Goal: Task Accomplishment & Management: Complete application form

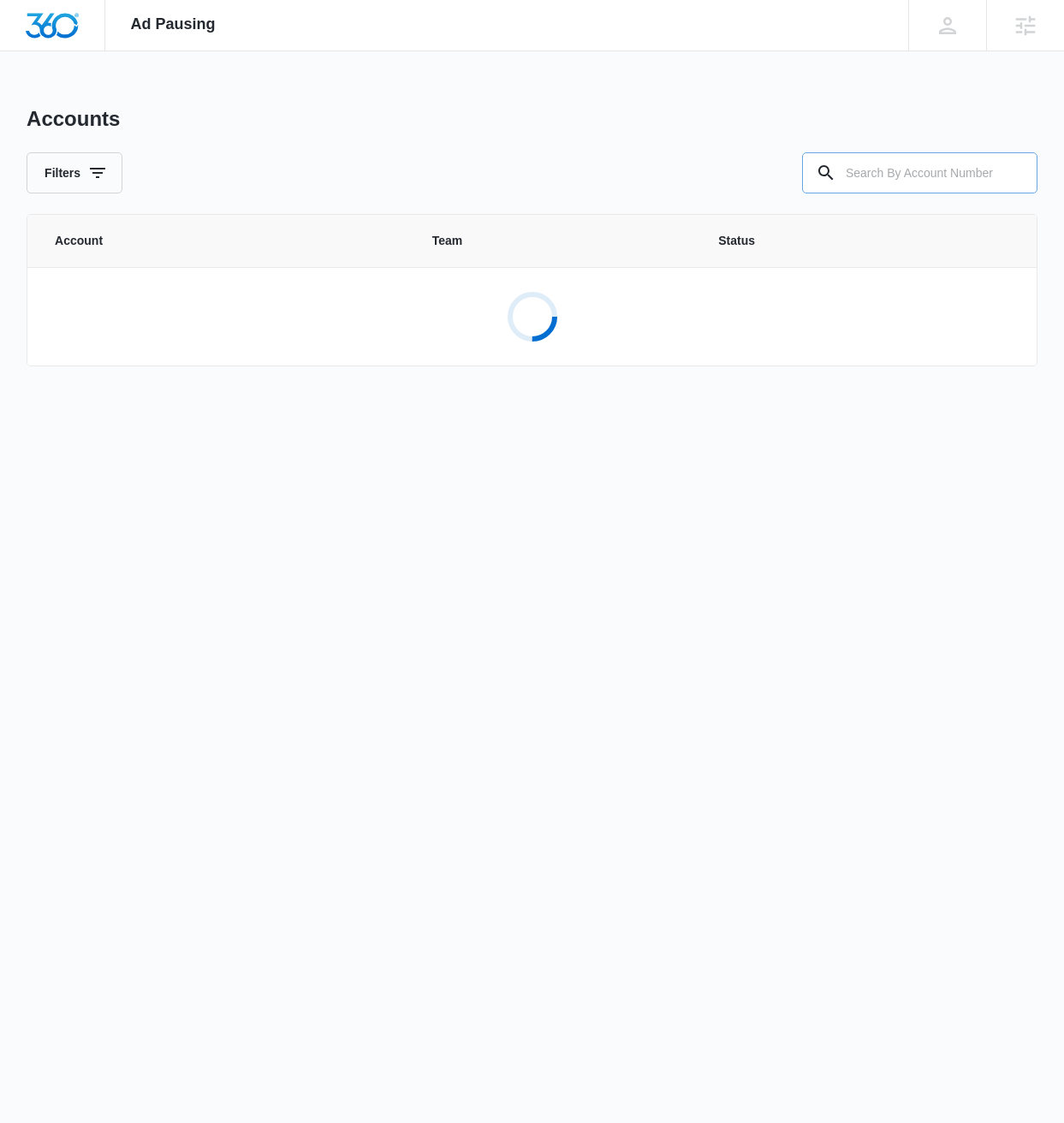
click at [895, 176] on input "text" at bounding box center [919, 172] width 235 height 41
paste input "M339140"
type input "M339140"
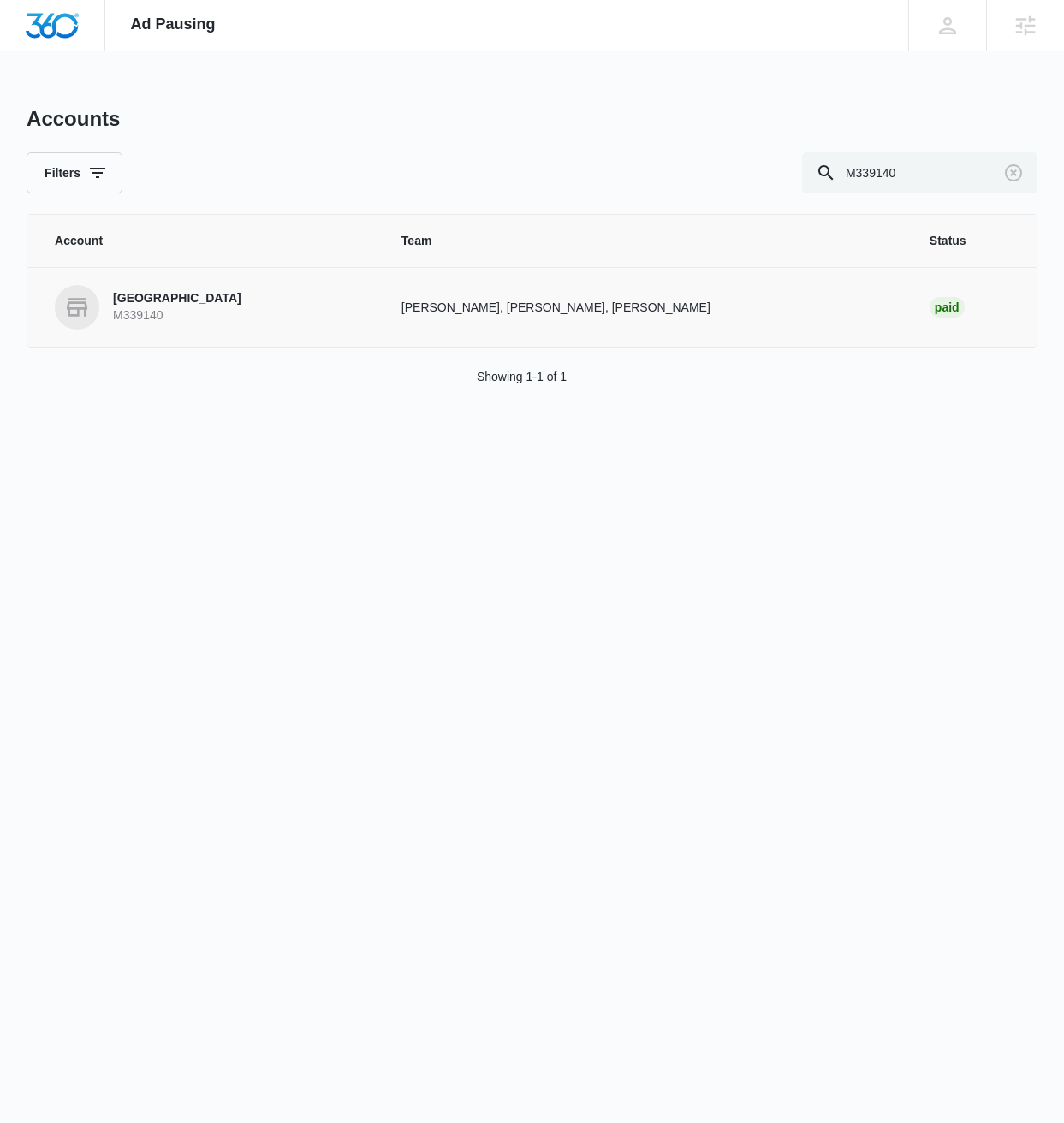
click at [185, 307] on p "M339140" at bounding box center [177, 316] width 128 height 17
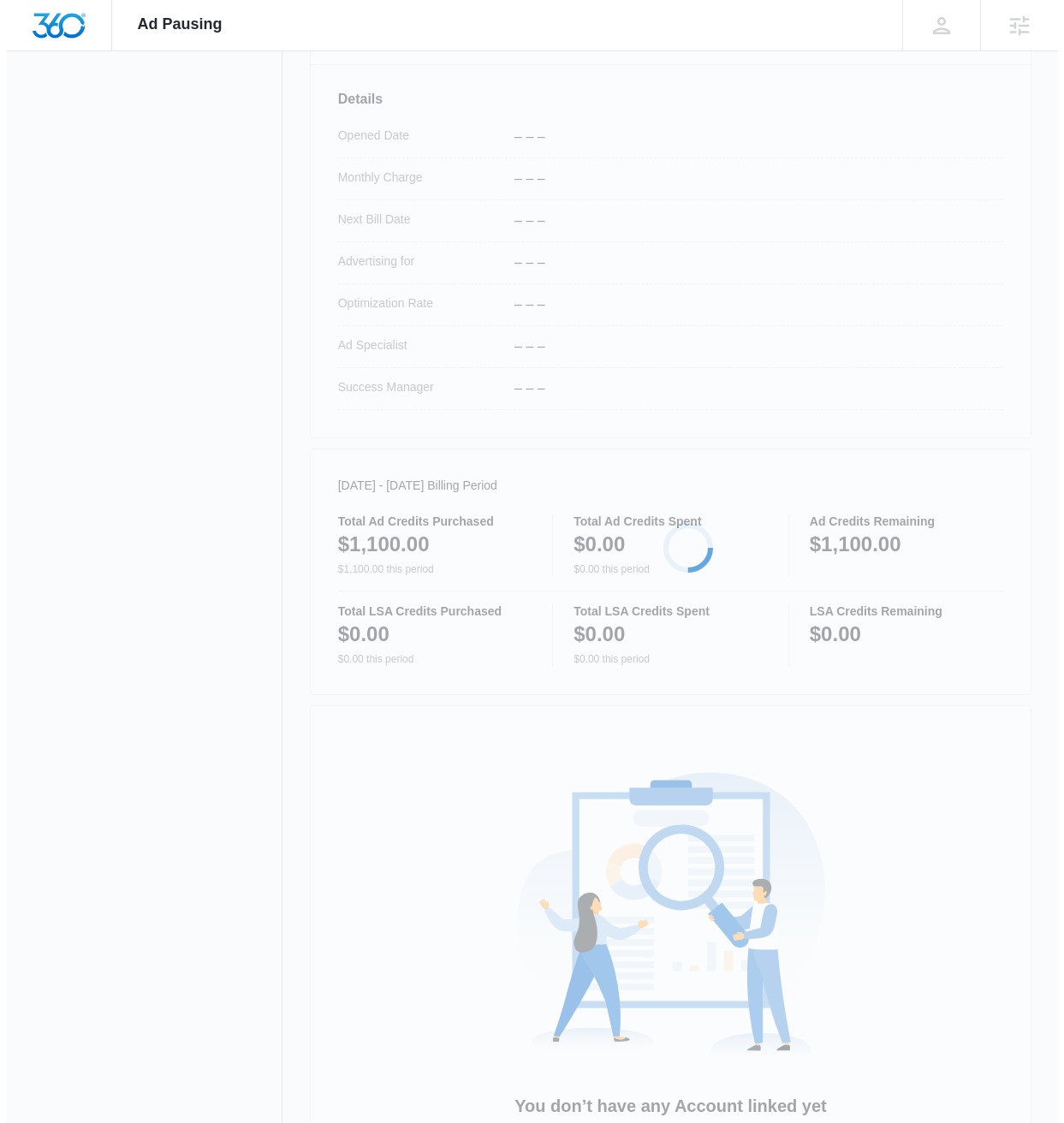
scroll to position [583, 0]
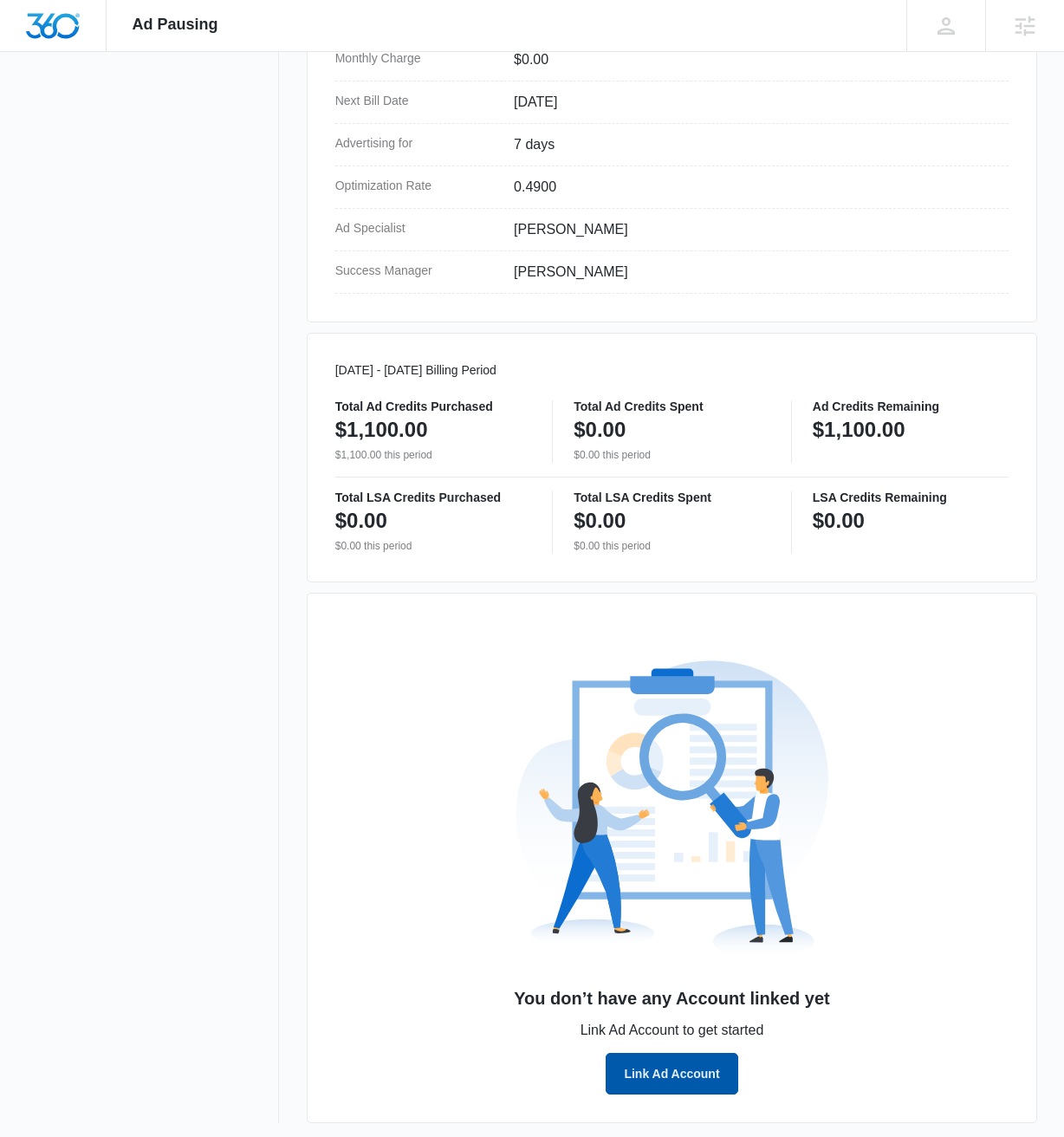
click at [688, 1076] on button "Link Ad Account" at bounding box center [671, 1073] width 131 height 41
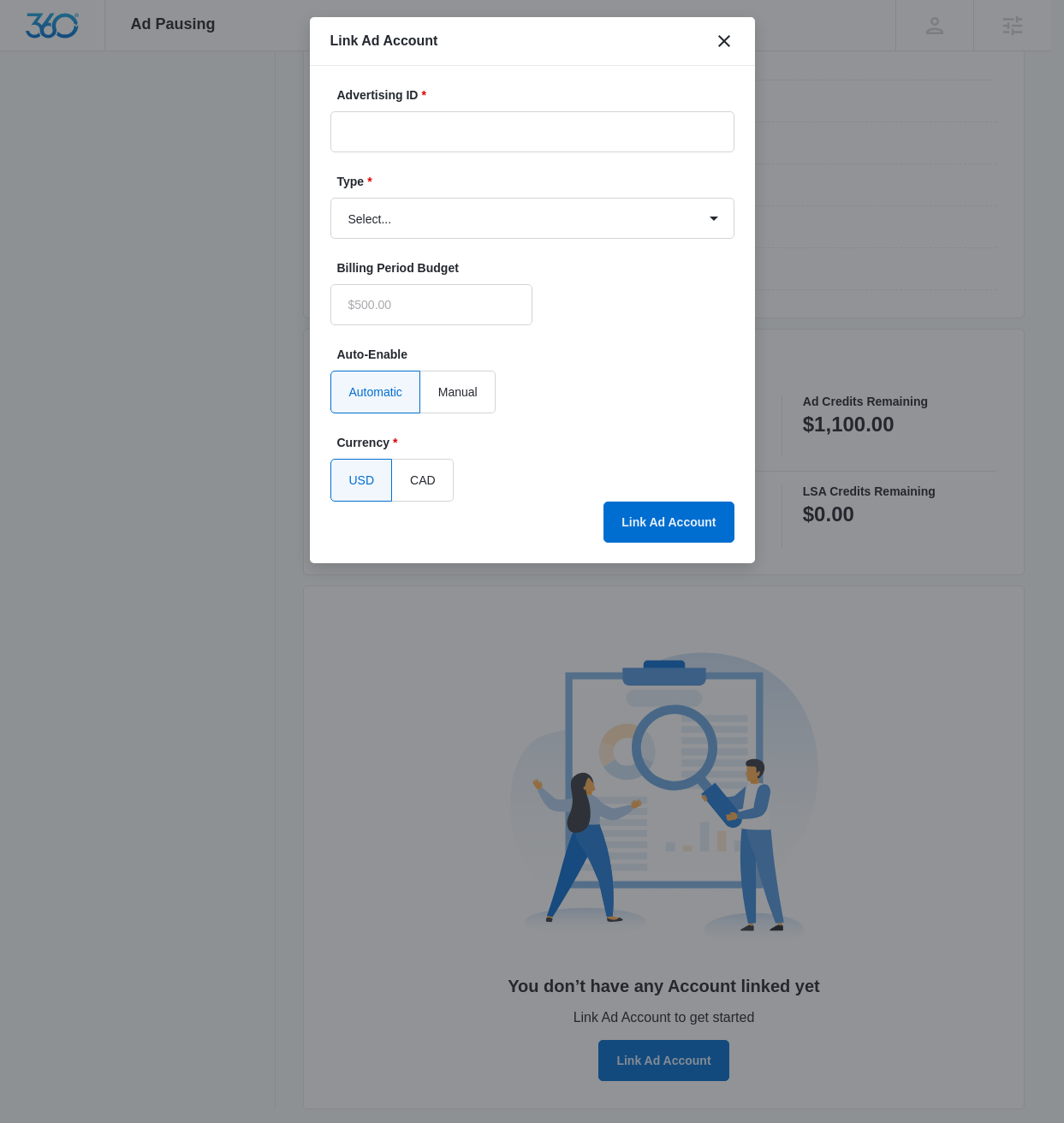
type input "$0.00"
click at [461, 131] on input "Advertising ID *" at bounding box center [532, 131] width 404 height 41
paste input "101-182-5488"
type input "101-182-5488"
click at [559, 230] on select "Select... Bing Ads Facebook Ads Google Ads" at bounding box center [532, 218] width 404 height 41
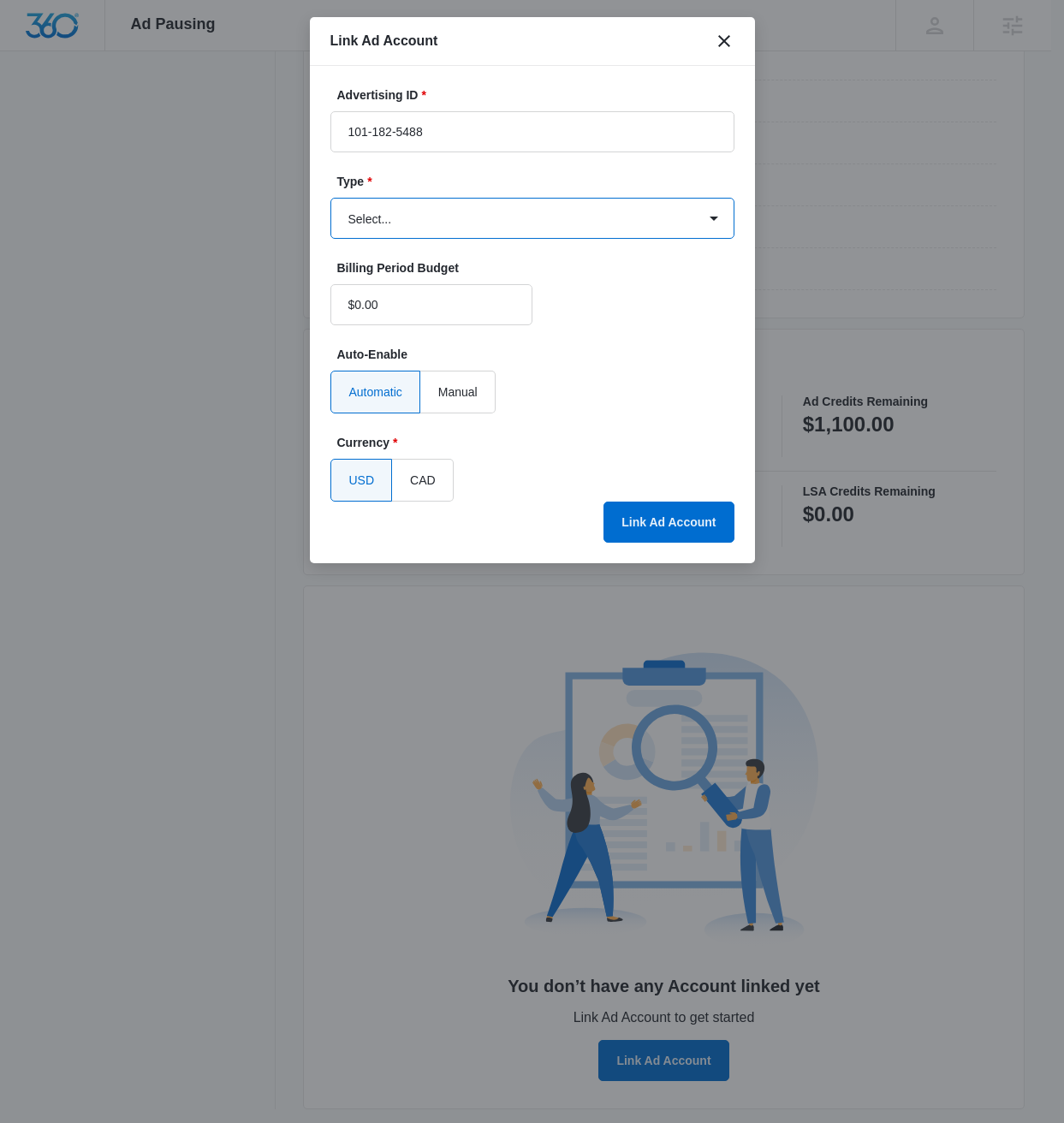
select select "google"
click at [330, 198] on select "Select... Bing Ads Facebook Ads Google Ads" at bounding box center [532, 218] width 404 height 41
drag, startPoint x: 678, startPoint y: 543, endPoint x: 705, endPoint y: 545, distance: 27.1
click at [678, 543] on div "Advertising ID * 101-182-5488 Type * Select... Bing Ads Facebook Ads Google Ads…" at bounding box center [532, 314] width 445 height 497
click at [684, 527] on button "Link Ad Account" at bounding box center [668, 521] width 130 height 41
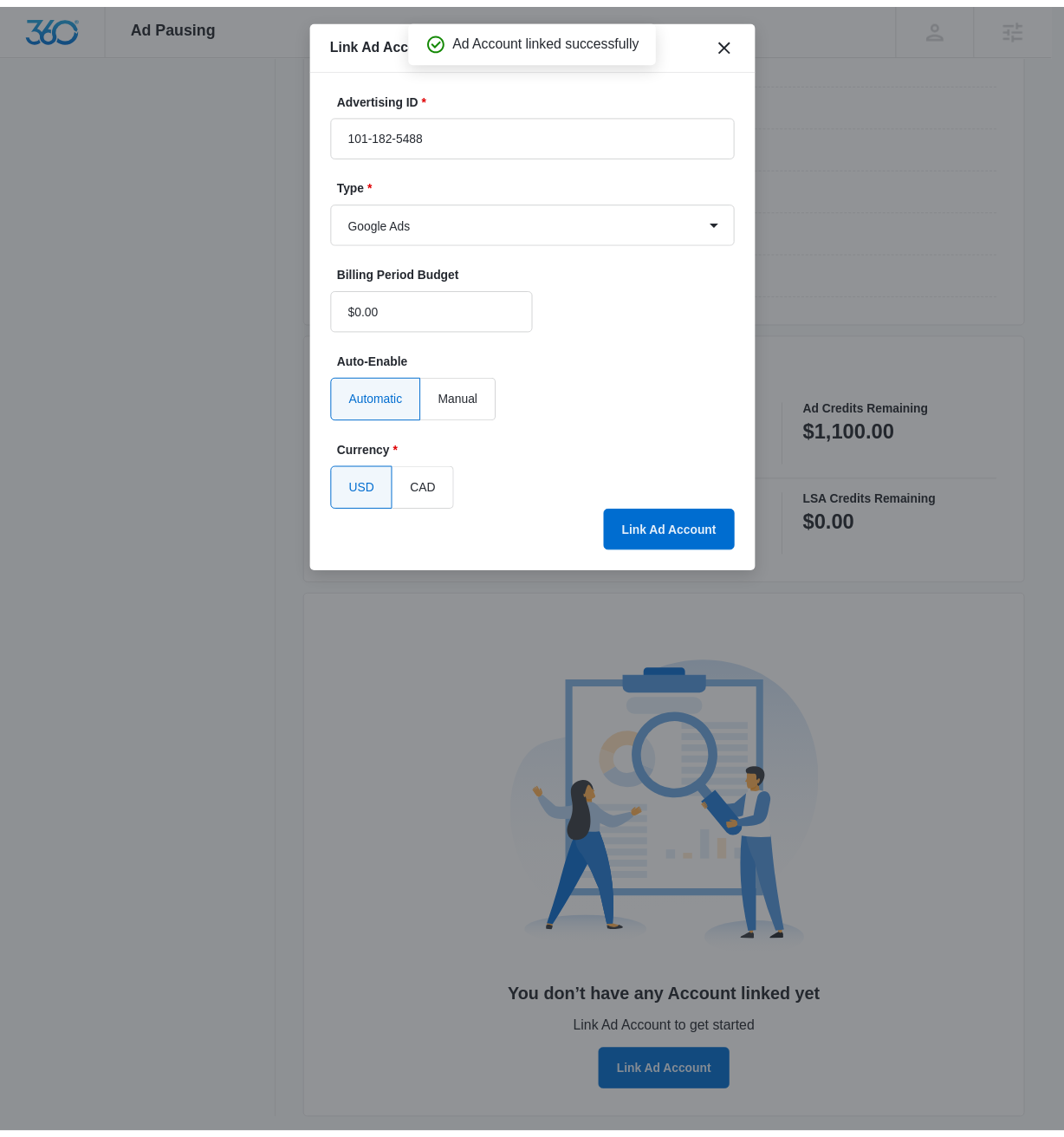
scroll to position [281, 0]
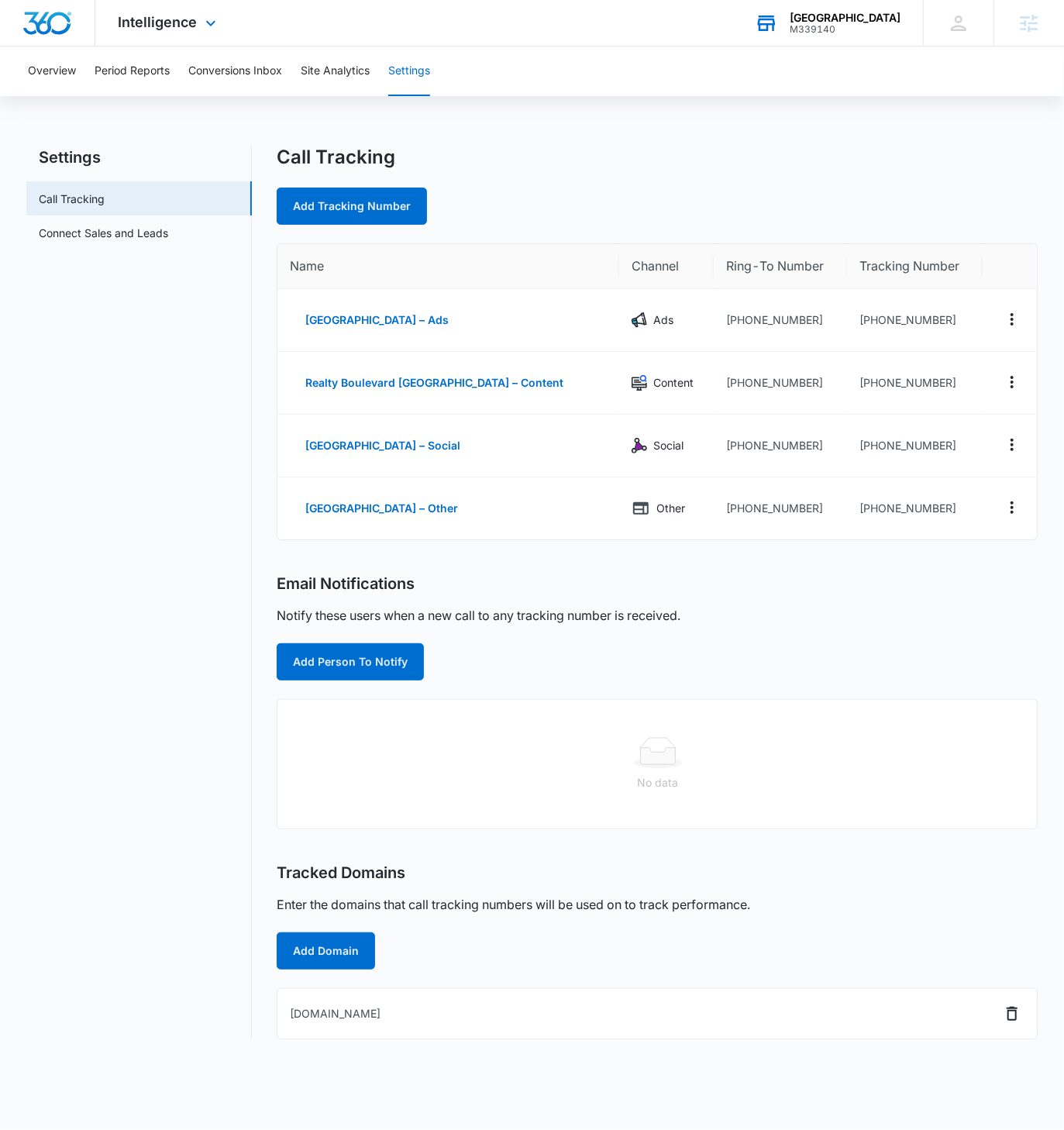
click at [802, 24] on div "M339140" at bounding box center [846, 29] width 111 height 11
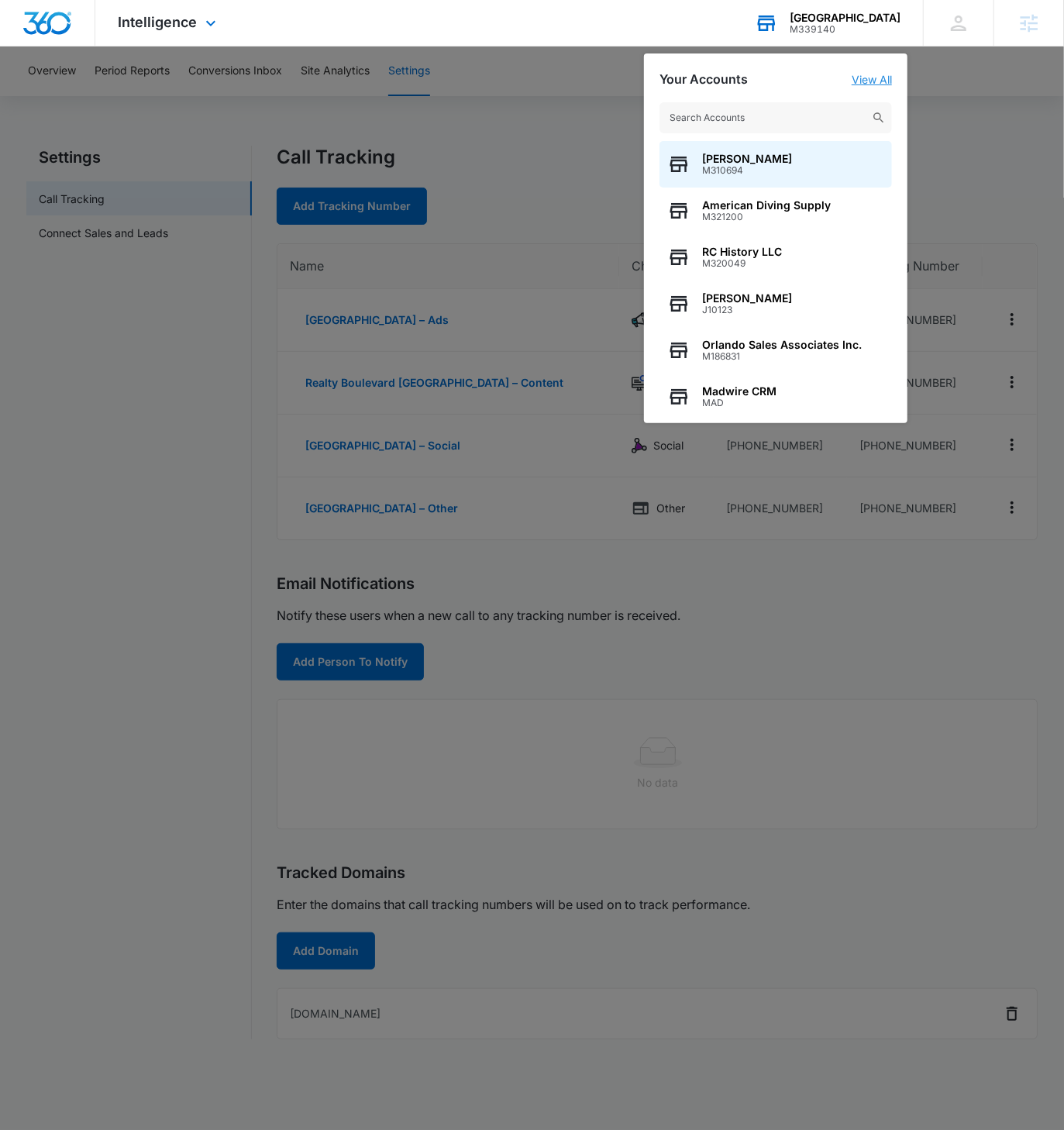
click at [866, 76] on link "View All" at bounding box center [872, 79] width 40 height 13
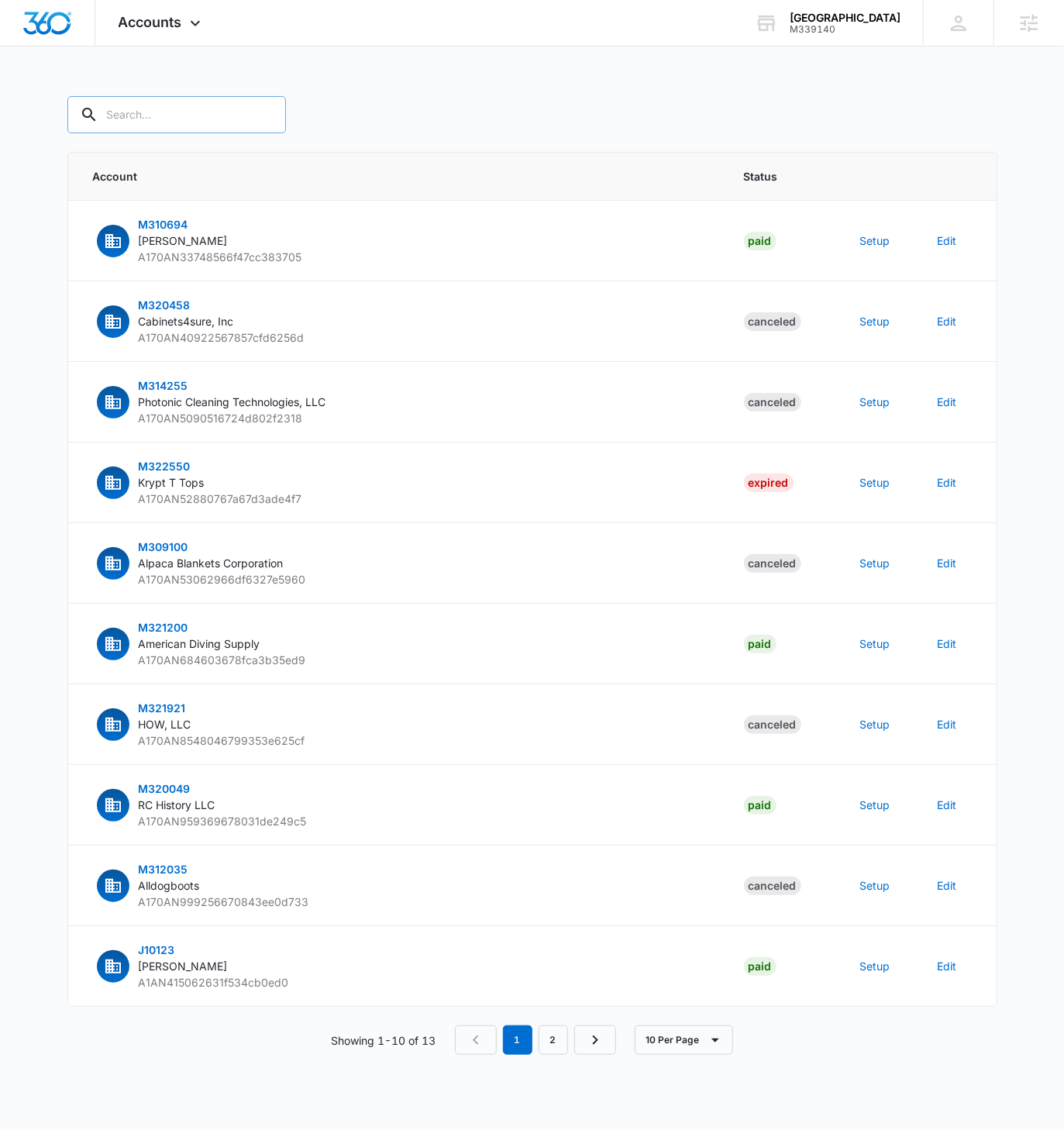
click at [156, 117] on input "text" at bounding box center [177, 114] width 218 height 37
paste input "M339140"
type input "M339140"
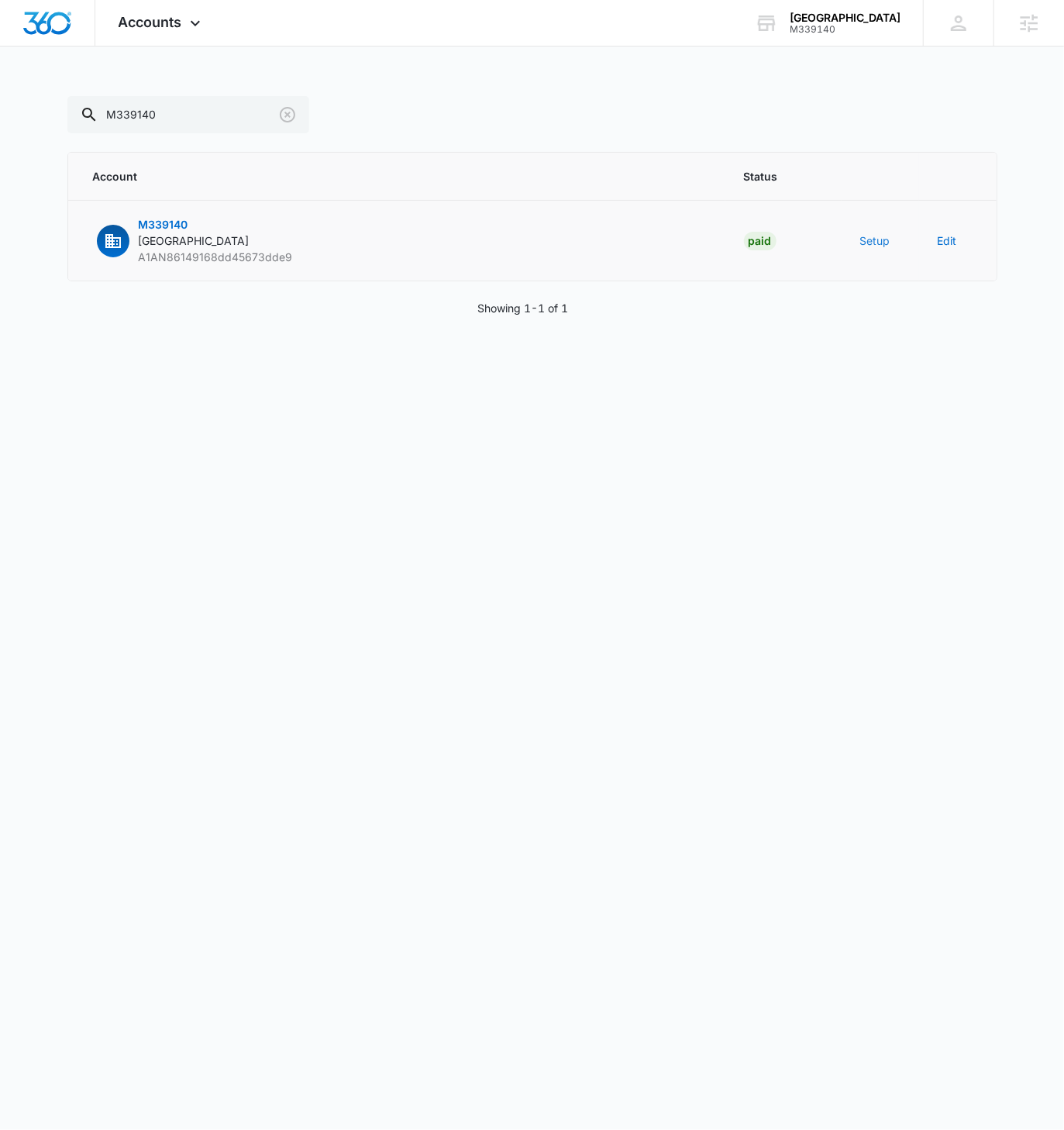
click at [873, 240] on button "Setup" at bounding box center [875, 241] width 30 height 17
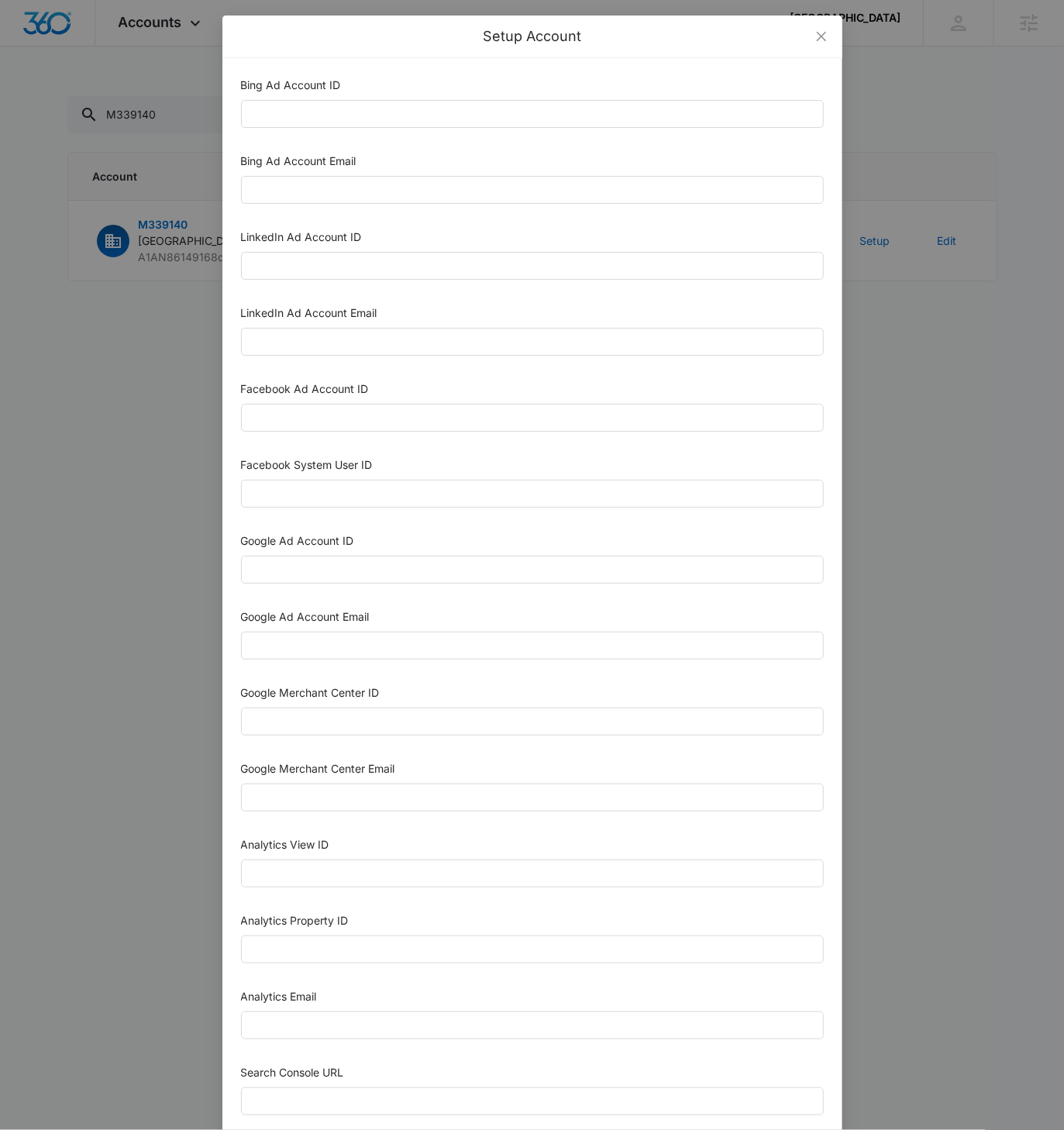
scroll to position [160, 0]
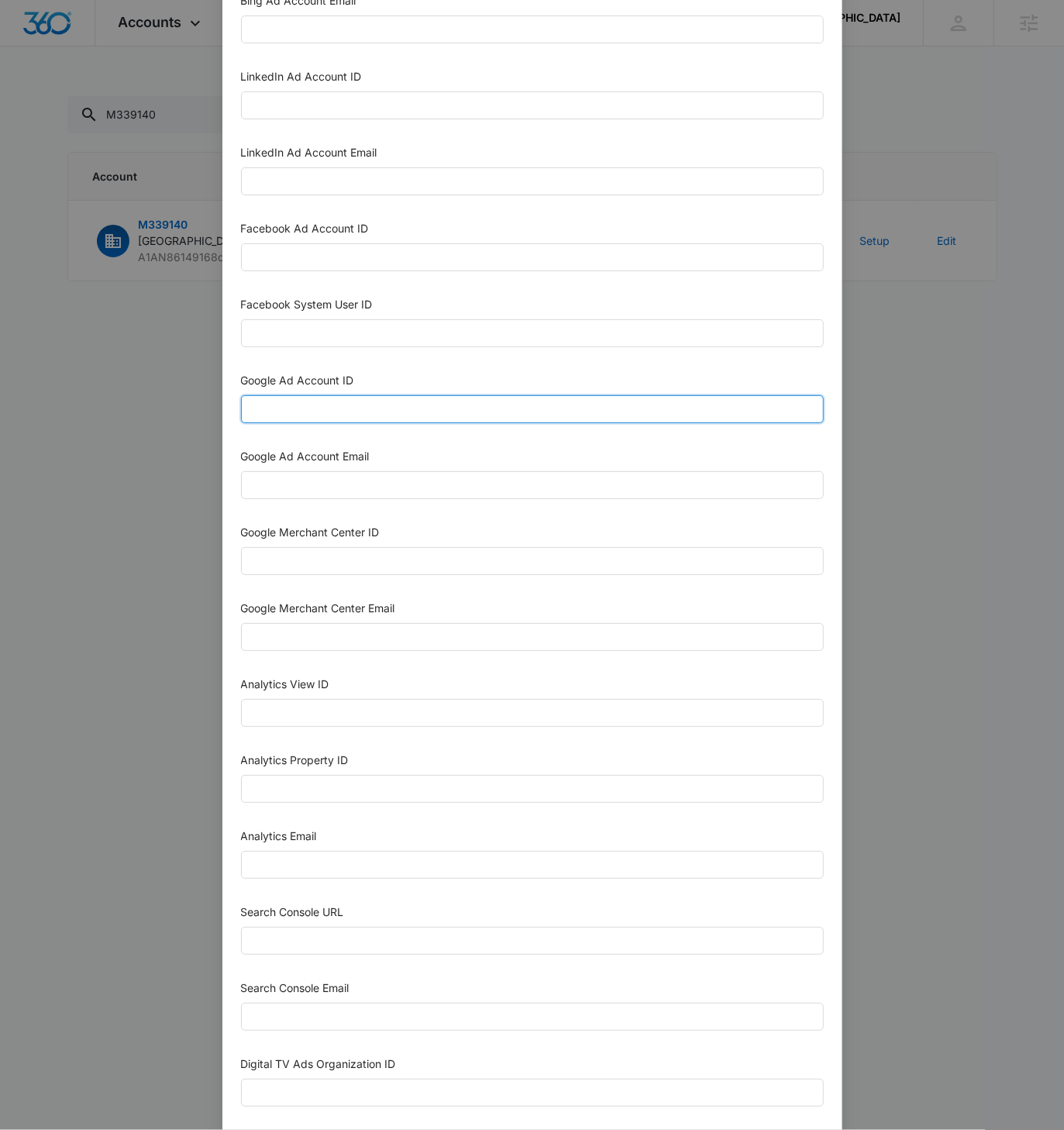
click at [301, 411] on input "Google Ad Account ID" at bounding box center [532, 408] width 583 height 28
paste input "101-182-5488"
type input "101-182-5488"
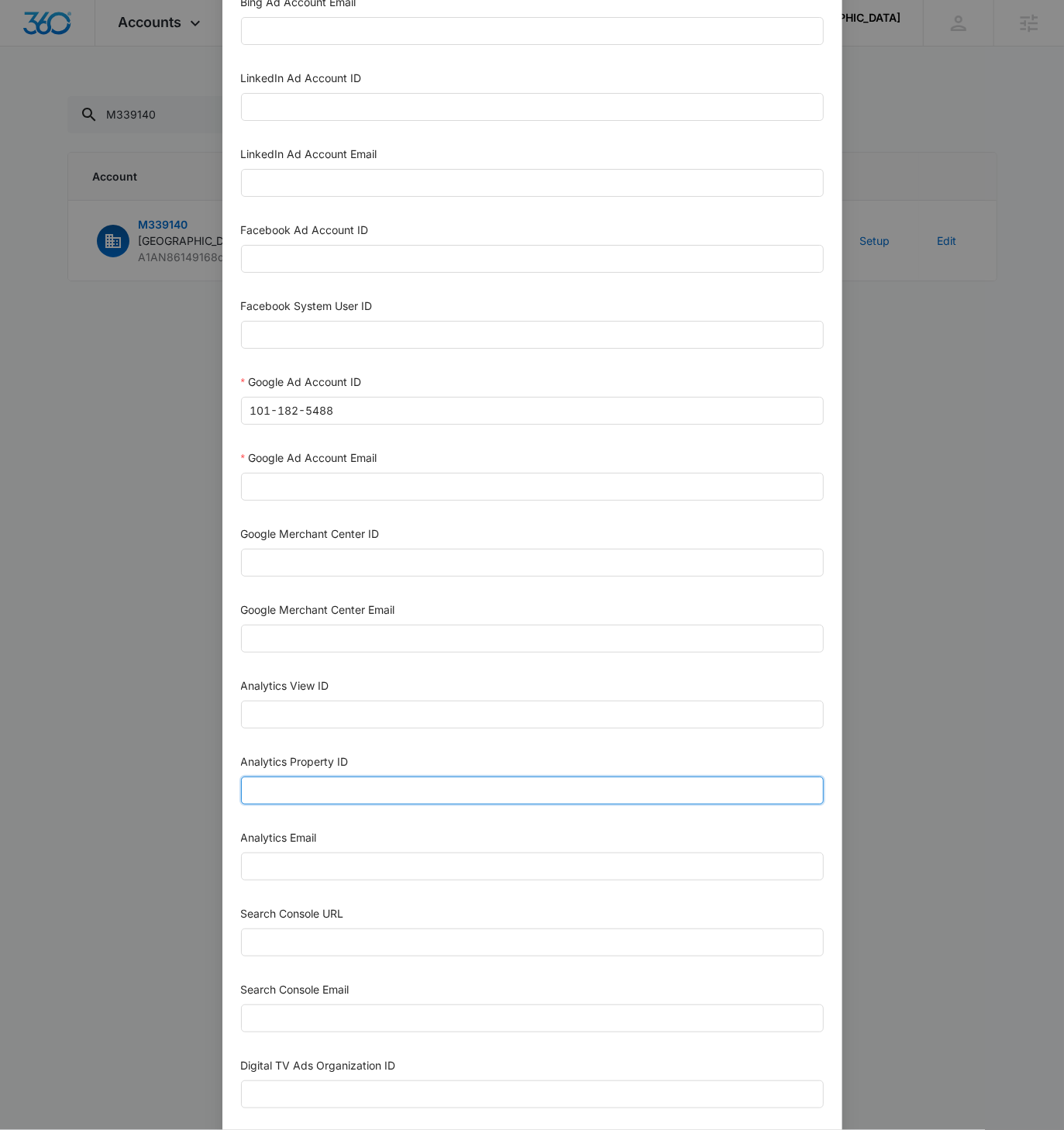
click at [306, 783] on input "Analytics Property ID" at bounding box center [532, 790] width 583 height 28
paste input "507966775"
type input "507966775"
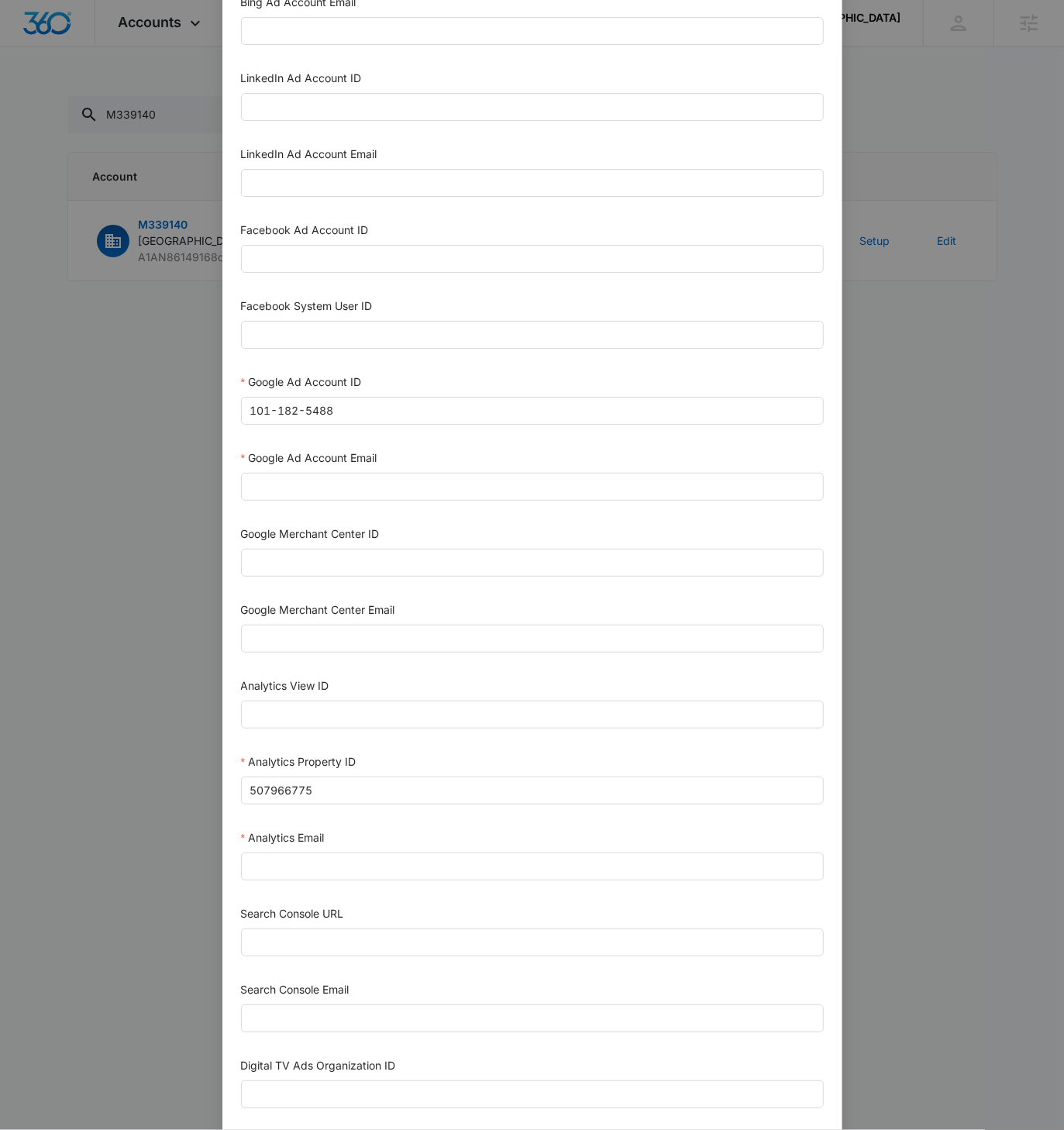
scroll to position [160, 0]
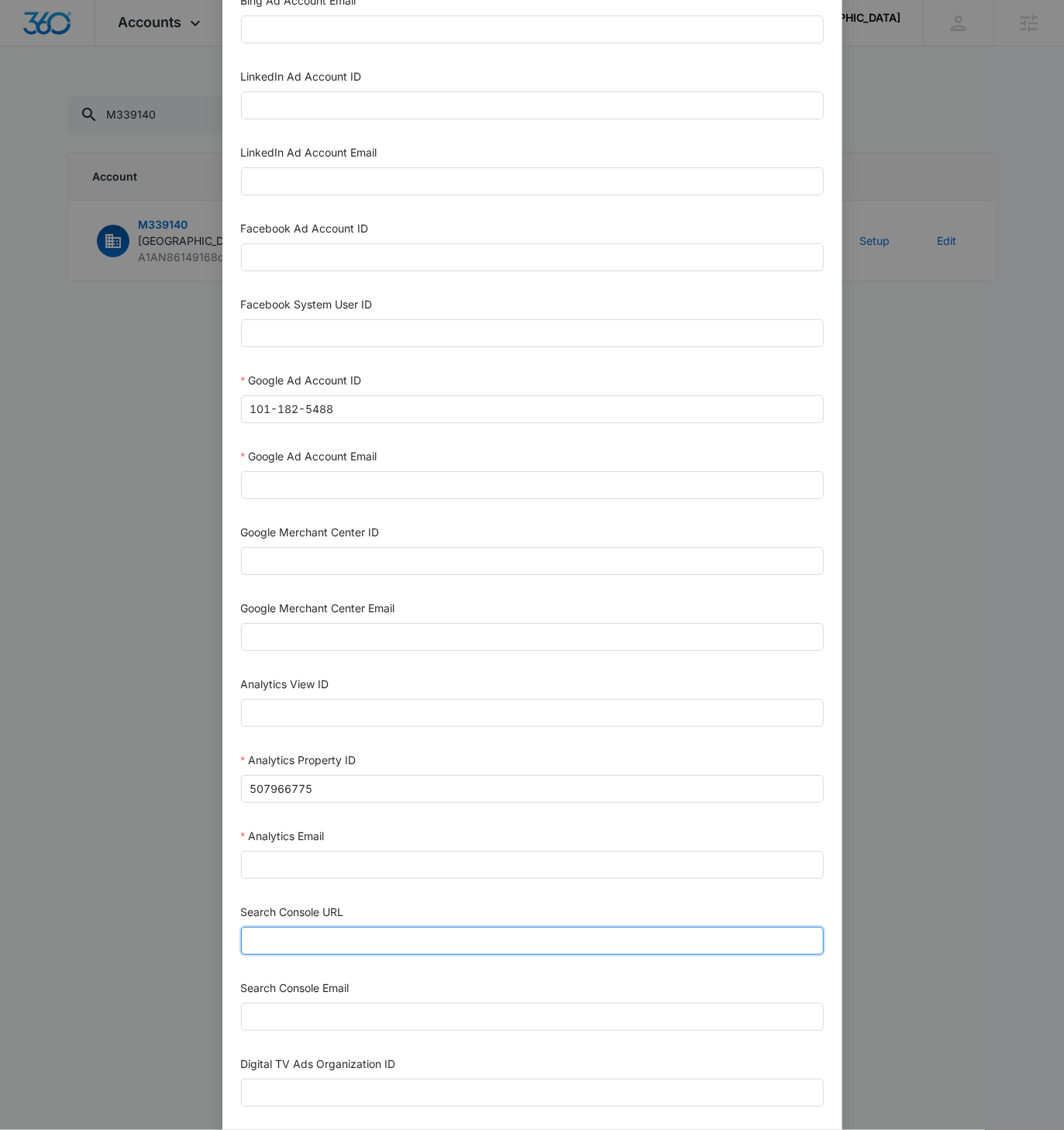
click at [303, 931] on input "Search Console URL" at bounding box center [532, 941] width 583 height 28
paste input "https://www.rbnv.us"
type input "https://www.rbnv.us"
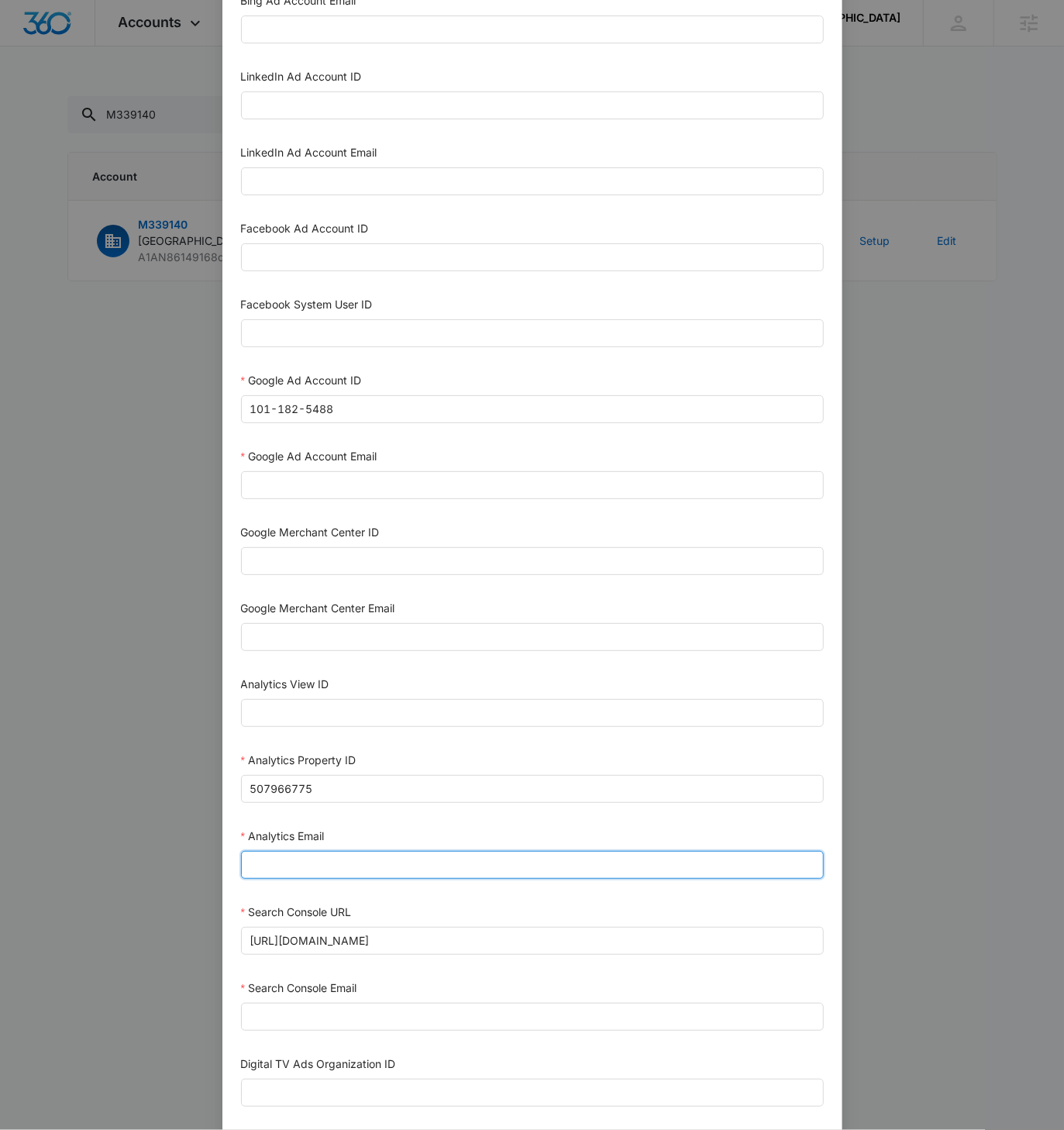
click at [293, 854] on input "Analytics Email" at bounding box center [532, 864] width 583 height 28
paste input "M360+Accounts1023@madwiremedia.com"
type input "M360+Accounts1023@madwiremedia.com"
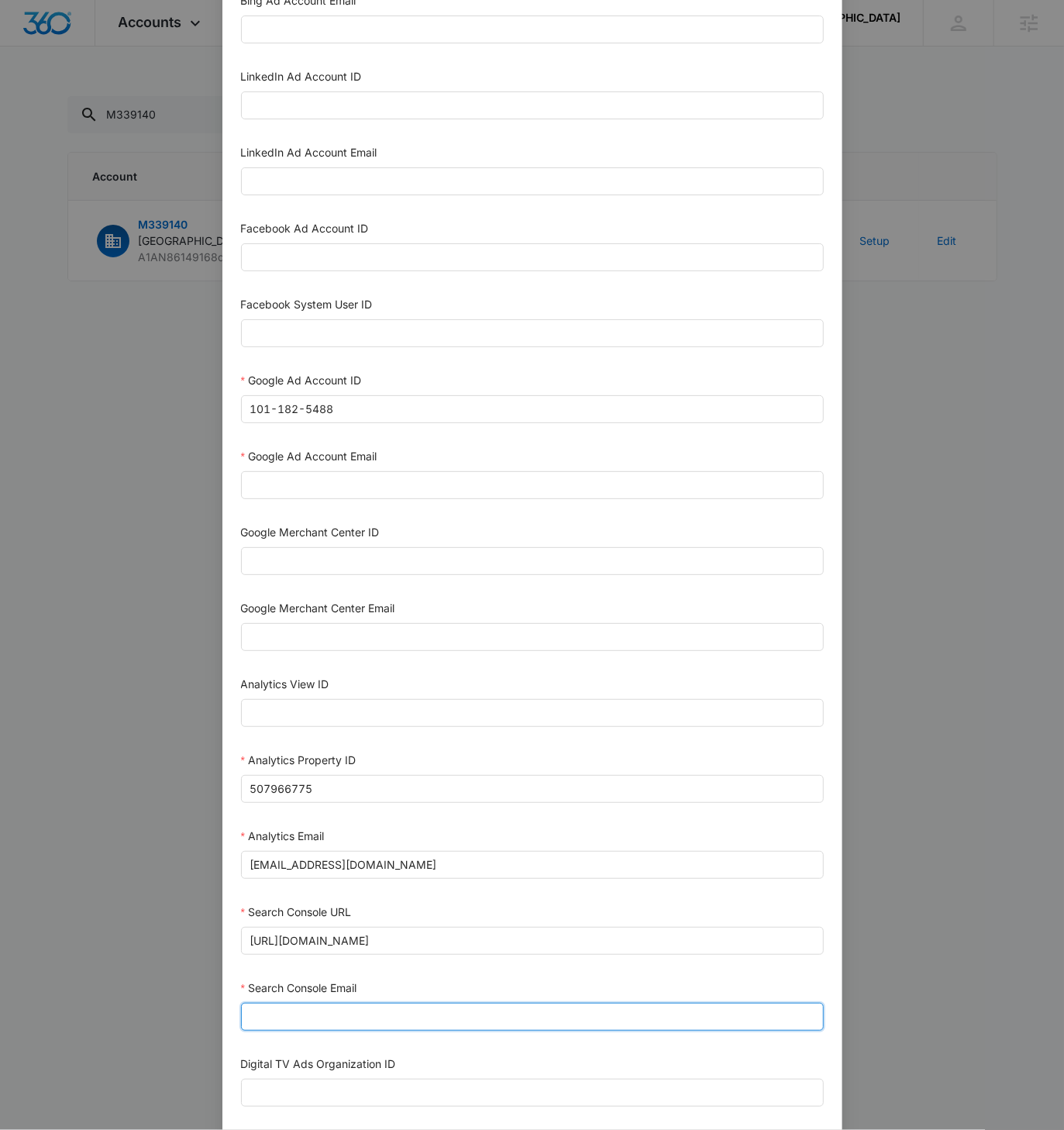
click at [287, 1003] on input "Search Console Email" at bounding box center [532, 1016] width 583 height 28
paste input "M360+Accounts1023@madwiremedia.com"
type input "M360+Accounts1023@madwiremedia.com"
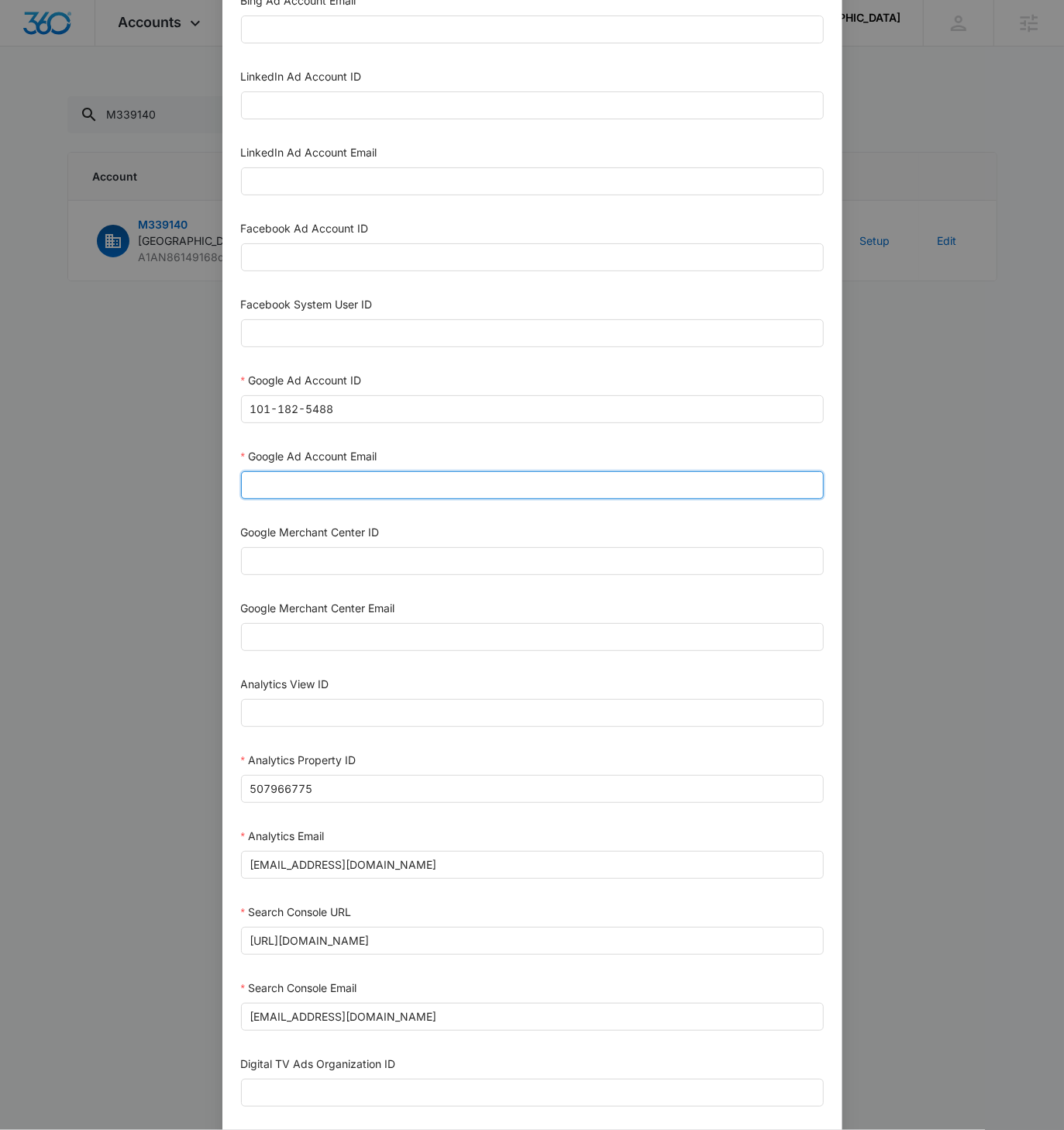
click at [278, 488] on input "Google Ad Account Email" at bounding box center [532, 485] width 583 height 28
paste input "M360+Accounts1023@madwiremedia.com"
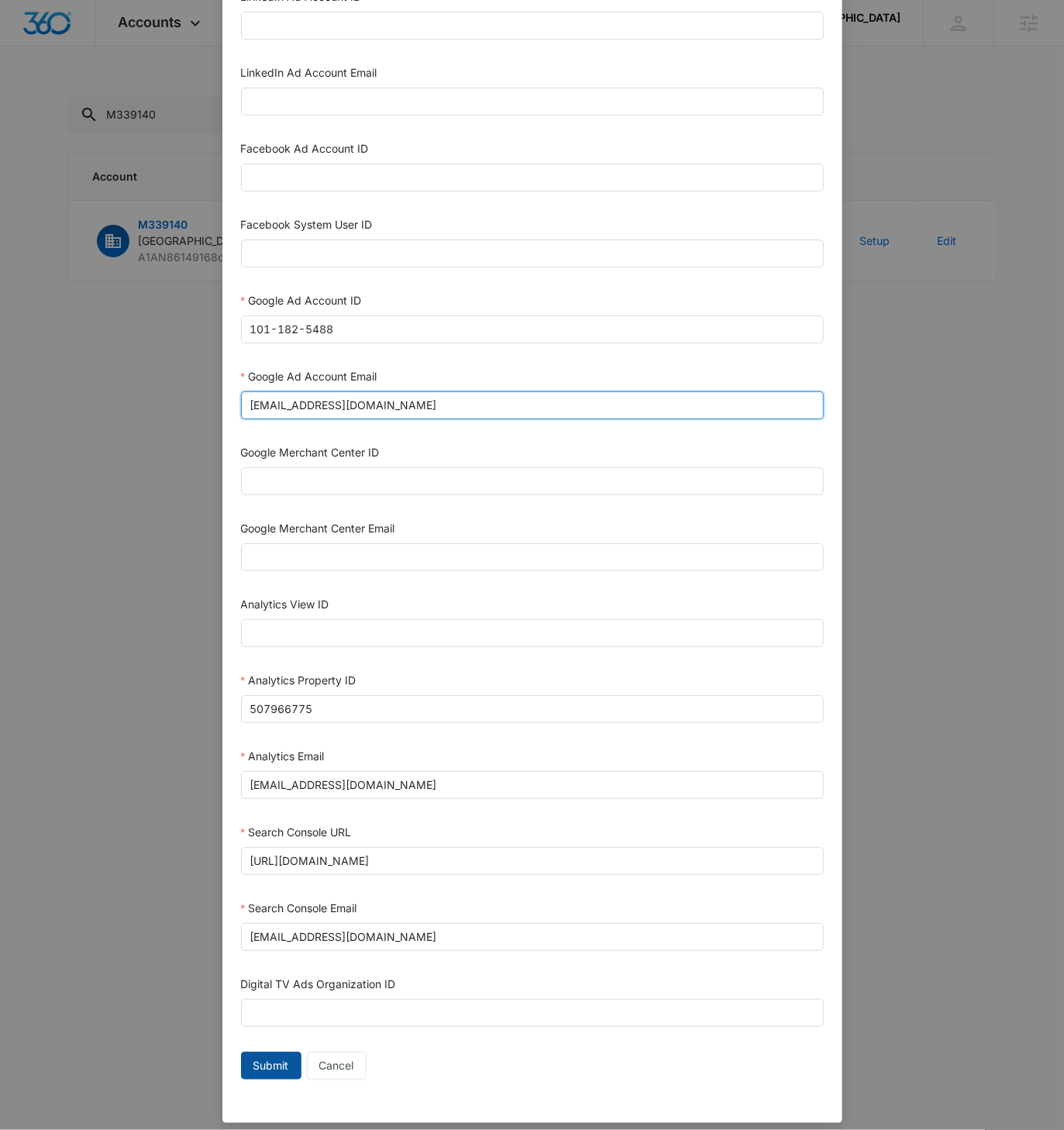
type input "M360+Accounts1023@madwiremedia.com"
click at [269, 1057] on span "Submit" at bounding box center [271, 1066] width 35 height 17
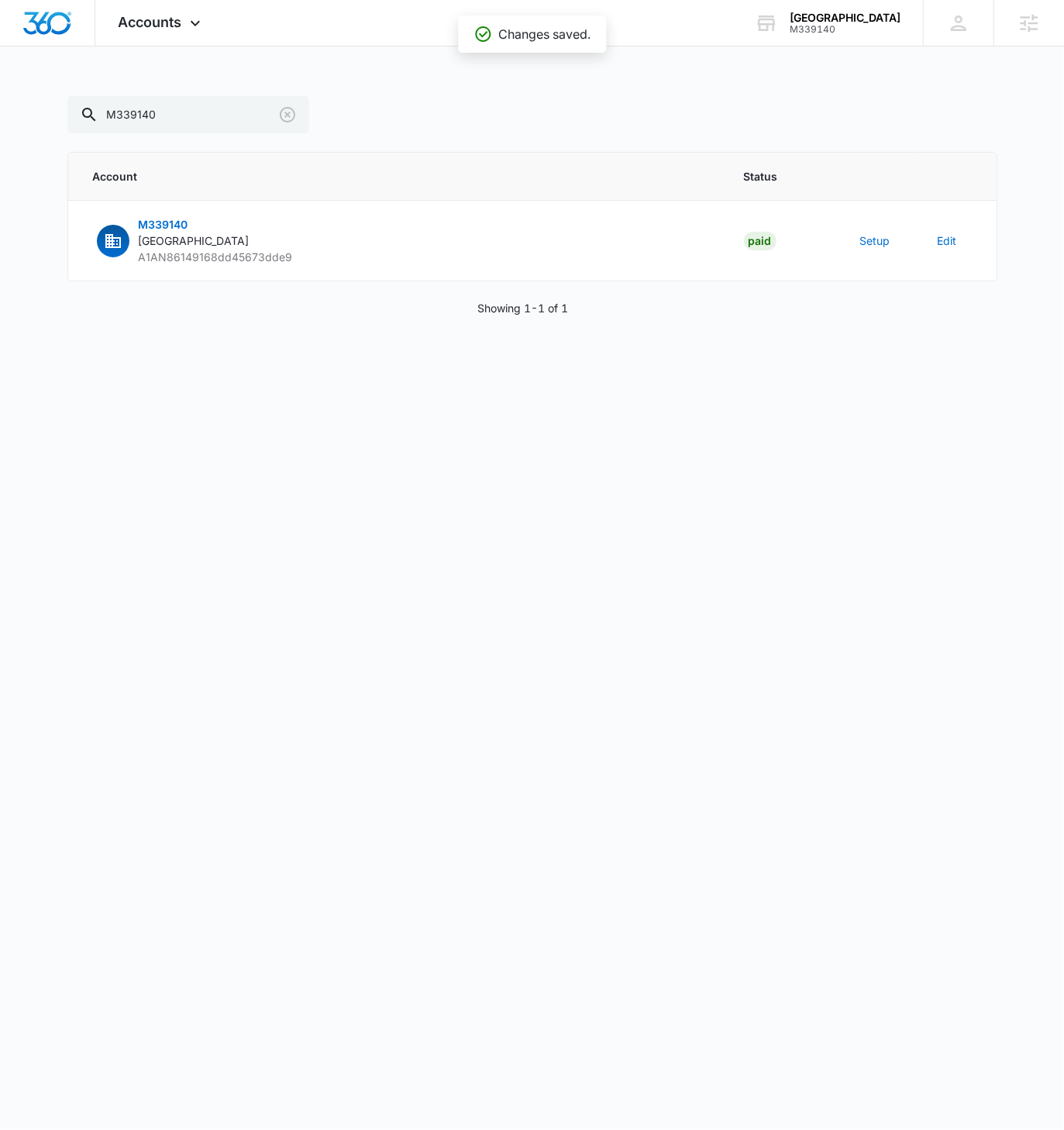
scroll to position [225, 0]
